Goal: Information Seeking & Learning: Understand process/instructions

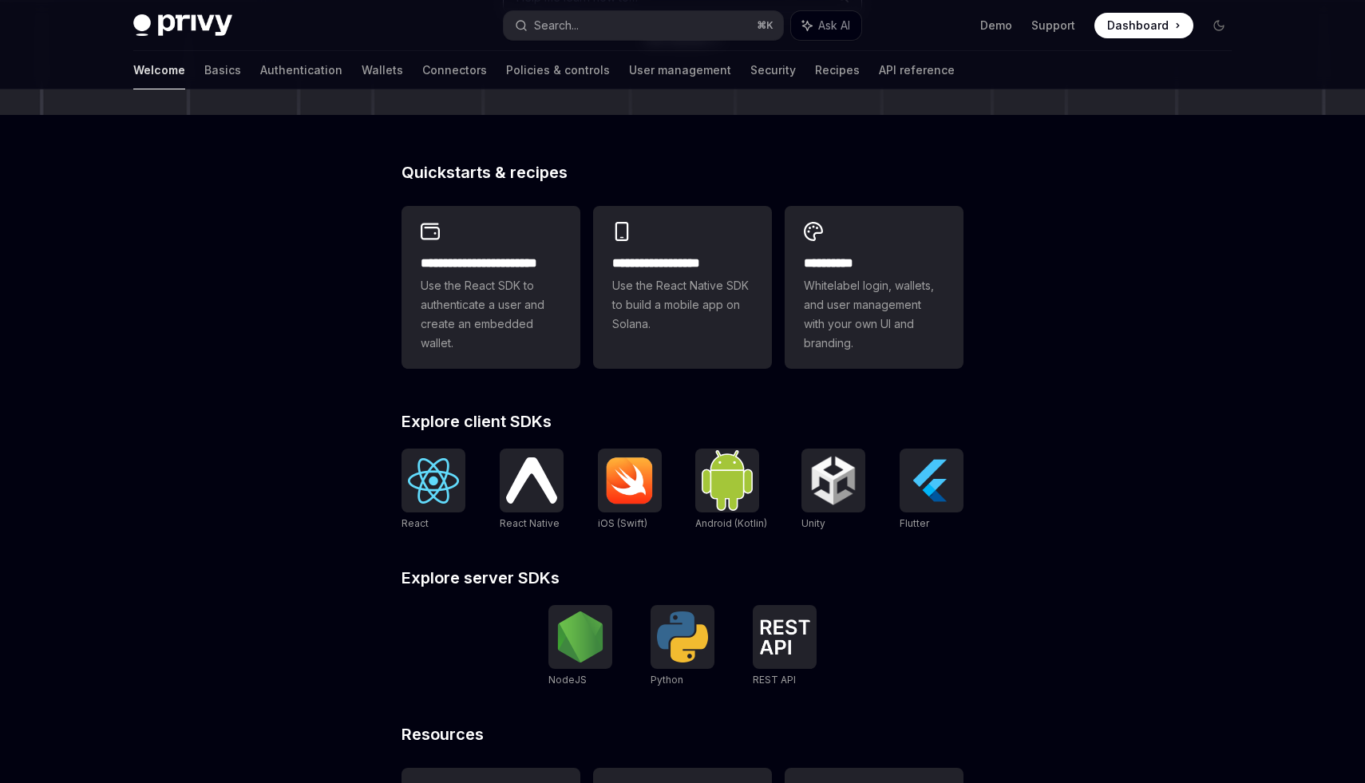
scroll to position [330, 0]
click at [1157, 25] on span "Dashboard" at bounding box center [1137, 26] width 61 height 16
click at [1107, 397] on div "**********" at bounding box center [682, 346] width 1365 height 1172
click at [204, 63] on link "Basics" at bounding box center [222, 70] width 37 height 38
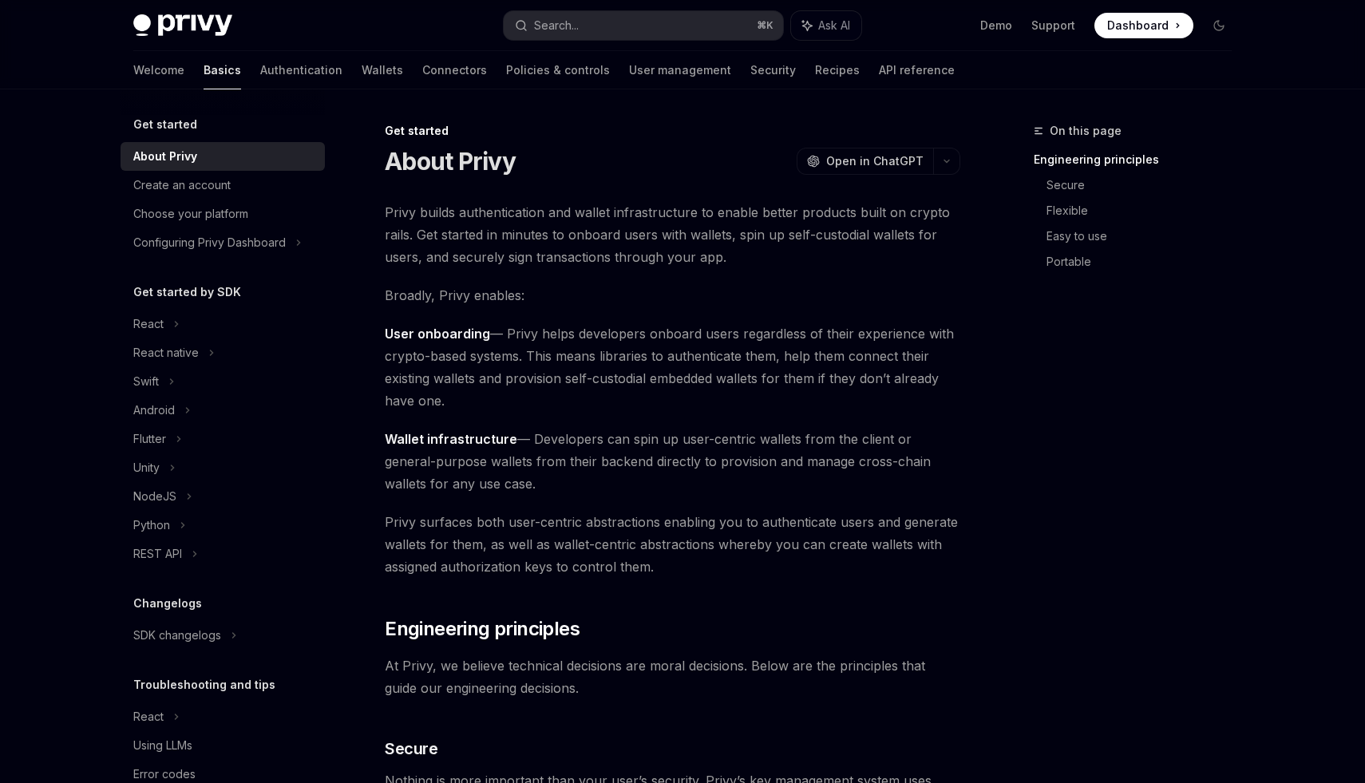
click at [362, 67] on link "Wallets" at bounding box center [383, 70] width 42 height 38
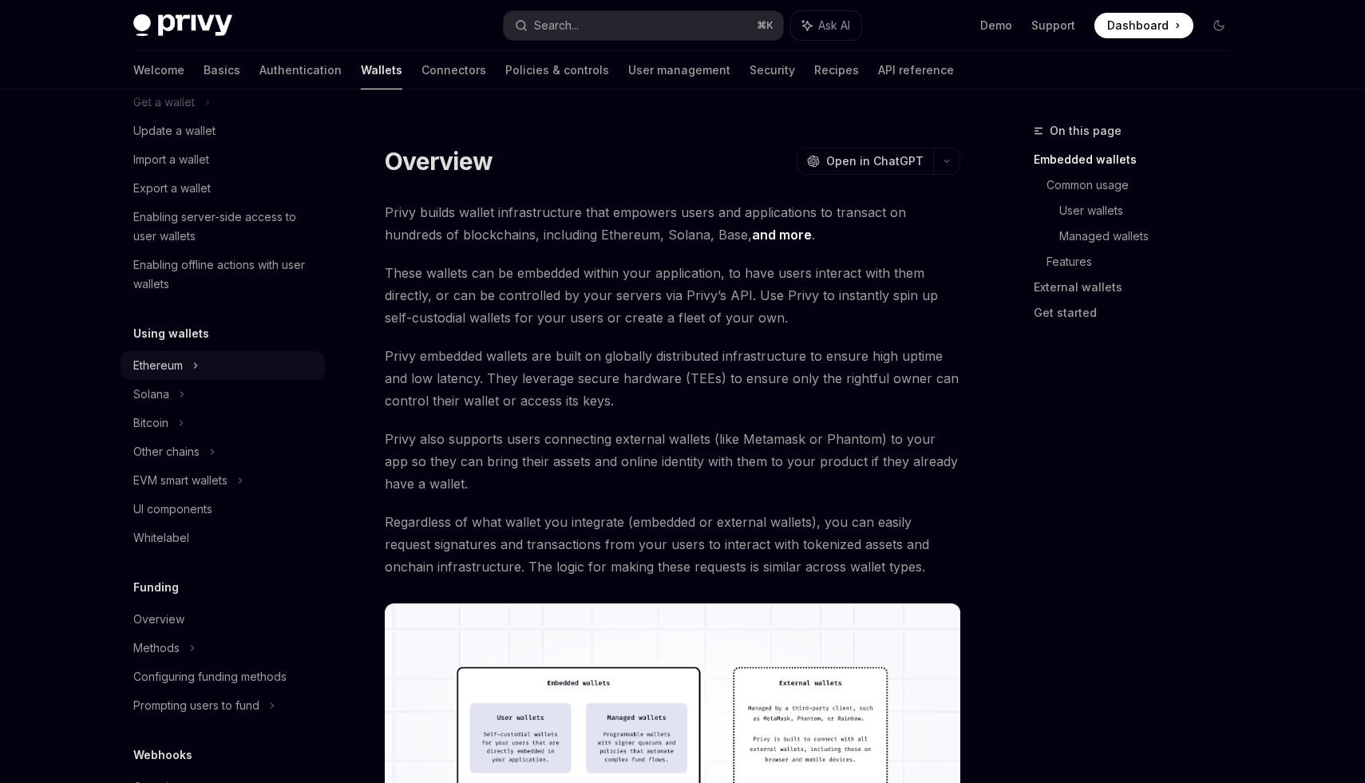
scroll to position [172, 0]
click at [171, 220] on div "Enabling server-side access to user wallets" at bounding box center [224, 229] width 182 height 38
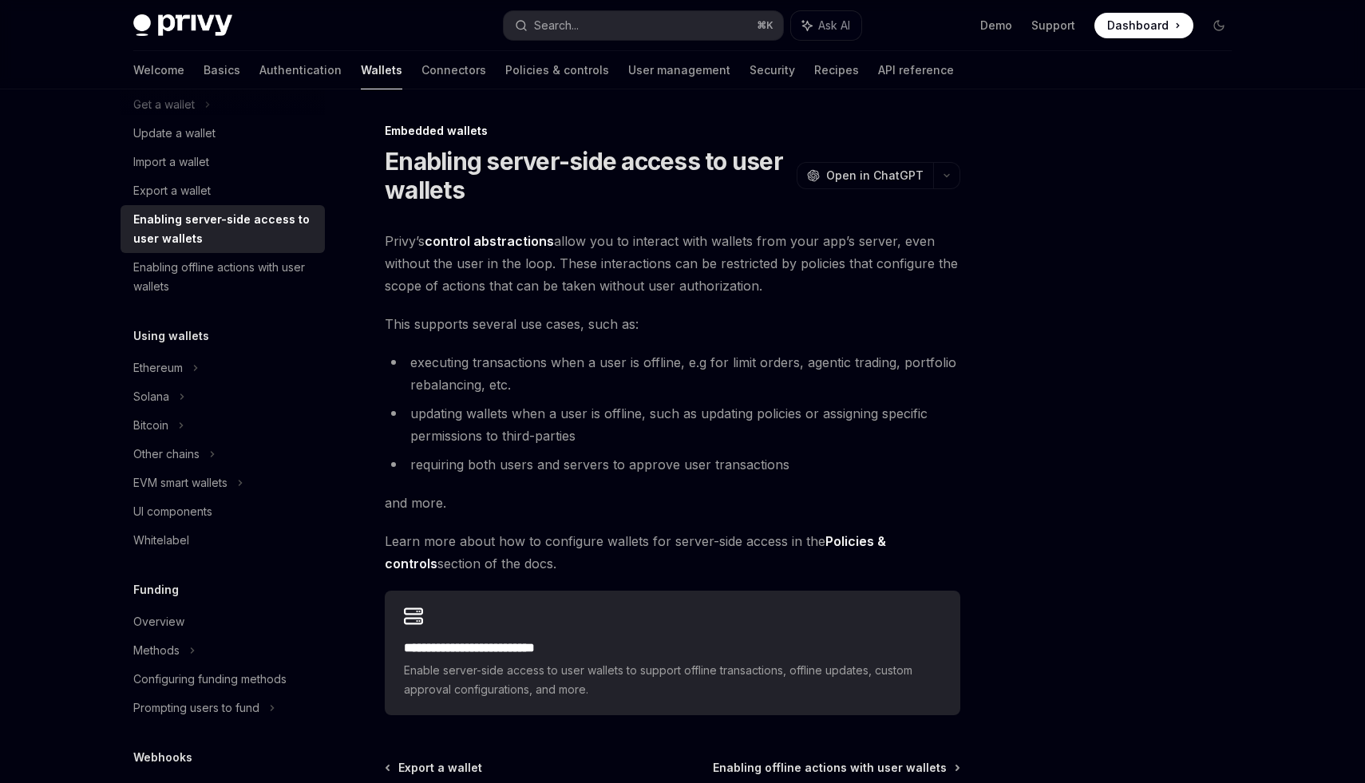
click at [1088, 389] on div at bounding box center [1123, 452] width 243 height 662
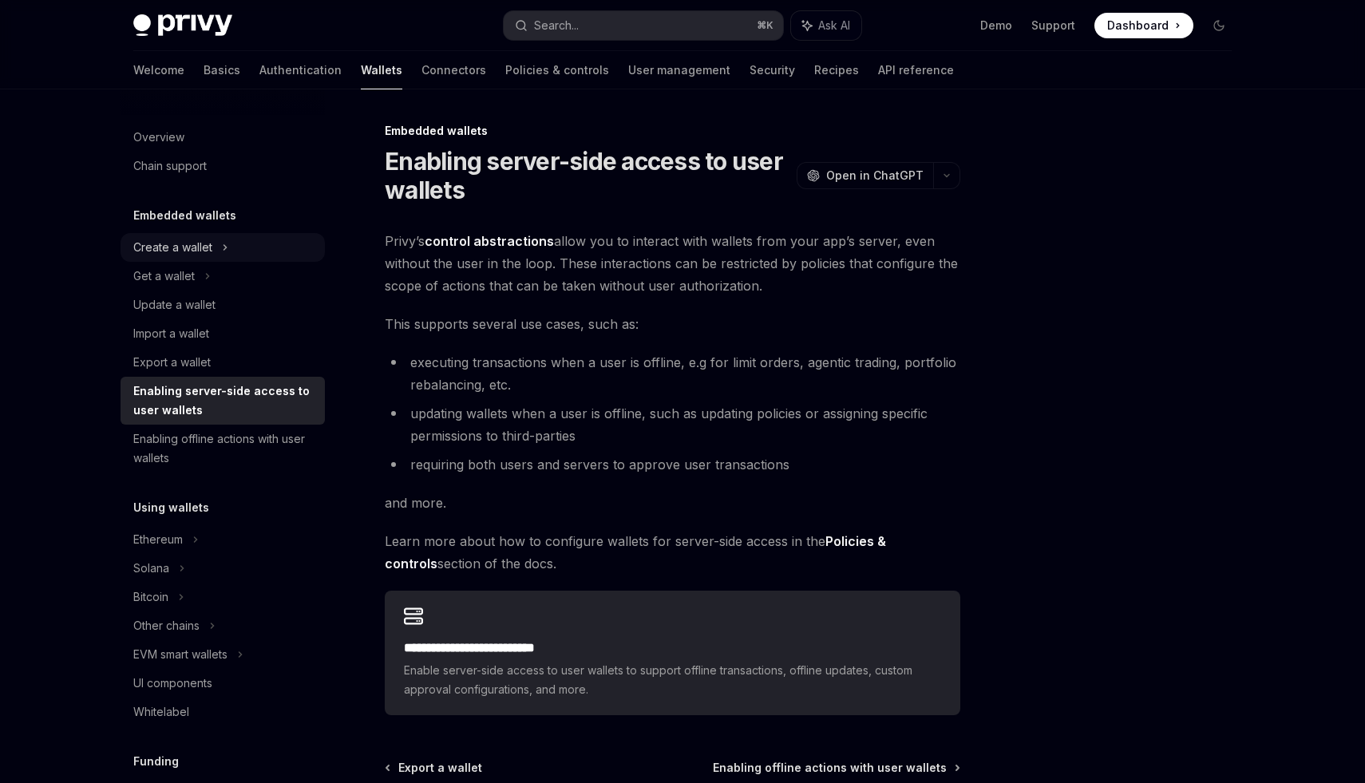
click at [161, 251] on div "Create a wallet" at bounding box center [172, 247] width 79 height 19
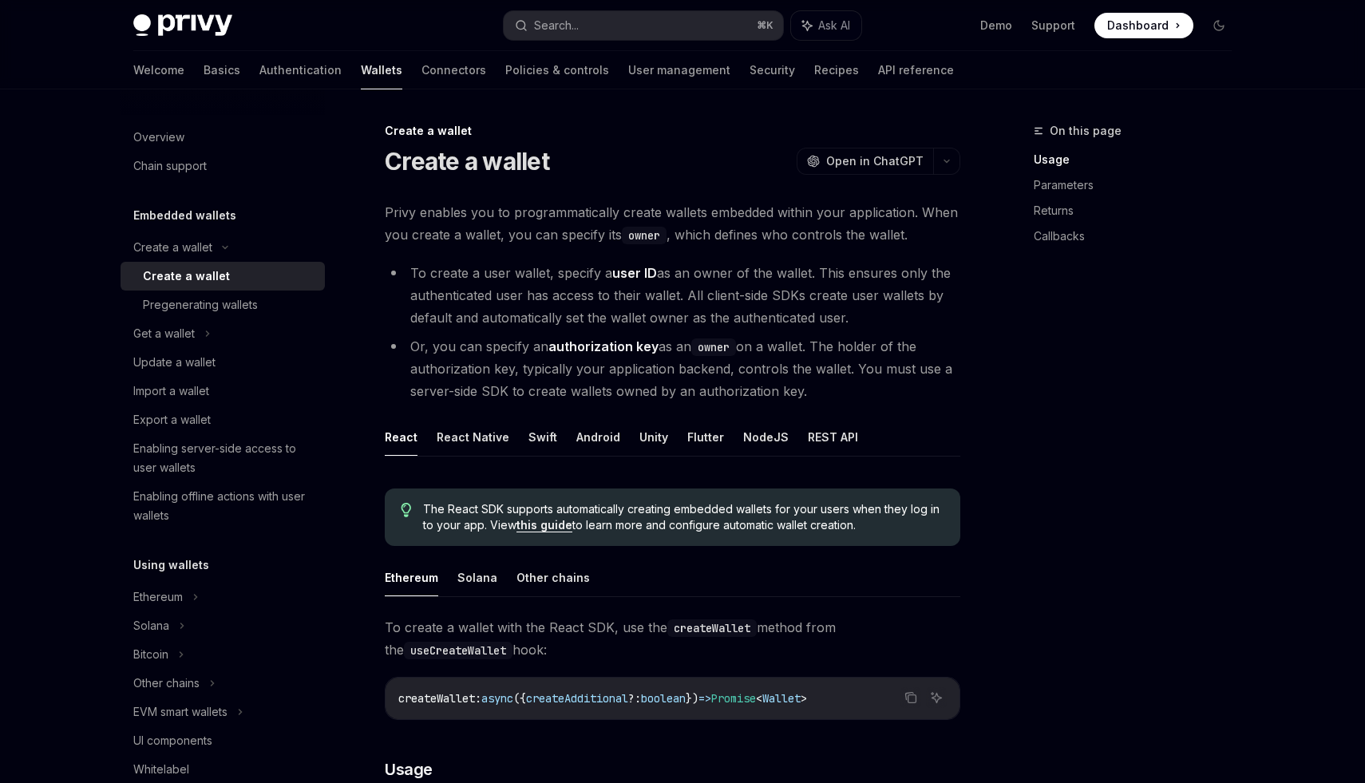
click at [1129, 391] on div "On this page Usage Parameters Returns Callbacks" at bounding box center [1123, 452] width 243 height 662
click at [1109, 501] on div "On this page Usage Parameters Returns Callbacks" at bounding box center [1123, 452] width 243 height 662
click at [750, 437] on button "NodeJS" at bounding box center [766, 437] width 46 height 38
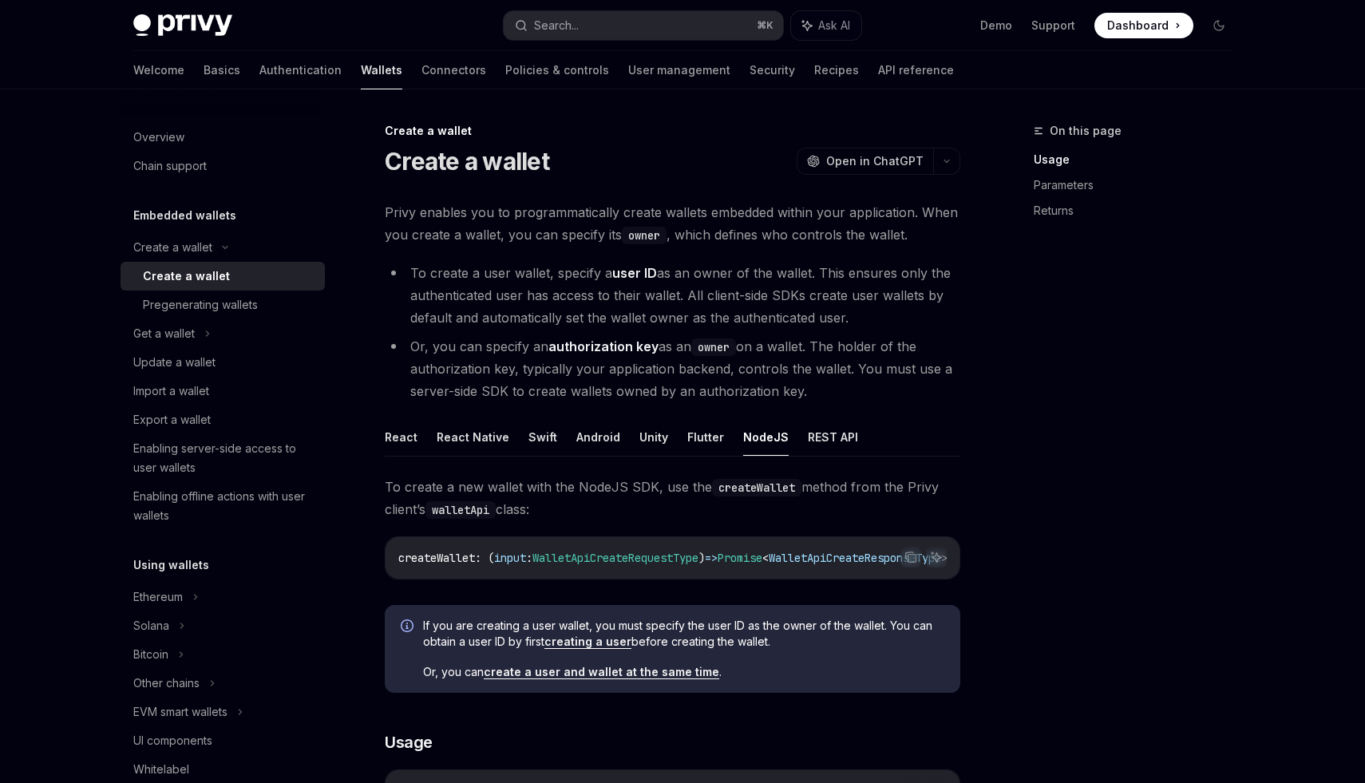
click at [1090, 487] on div "On this page Usage Parameters Returns" at bounding box center [1123, 452] width 243 height 662
type textarea "*"
